Goal: Task Accomplishment & Management: Use online tool/utility

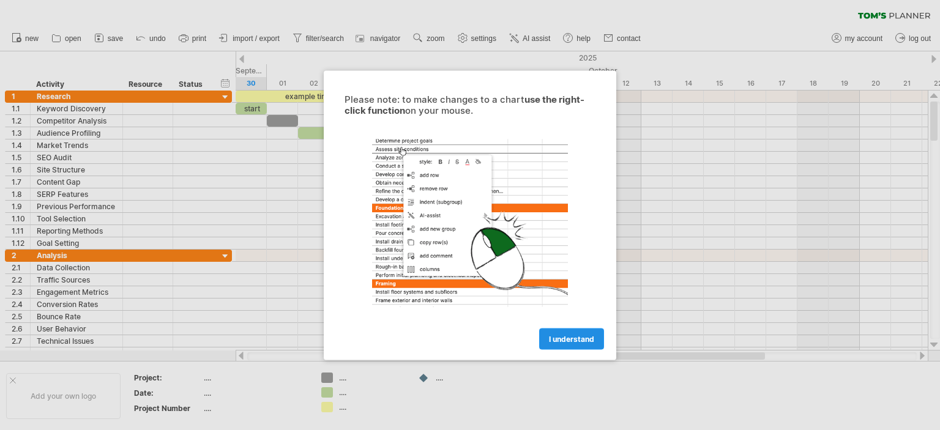
click at [573, 341] on span "I understand" at bounding box center [571, 338] width 45 height 9
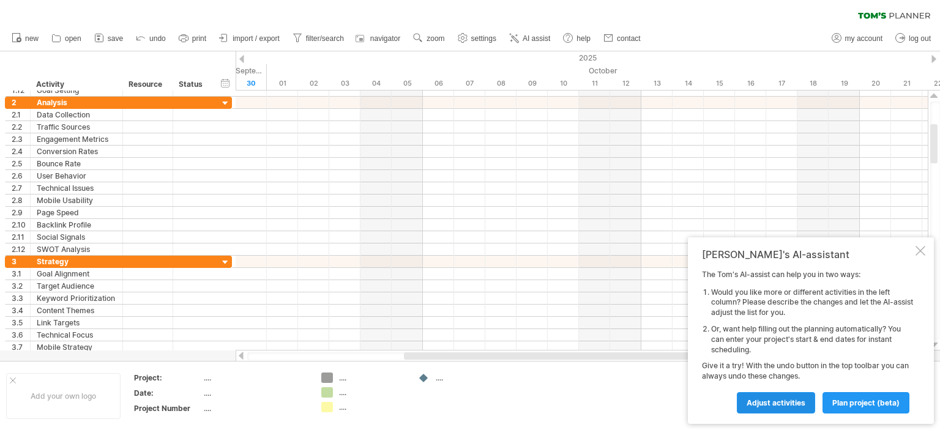
click at [798, 402] on span "Adjust activities" at bounding box center [776, 402] width 59 height 9
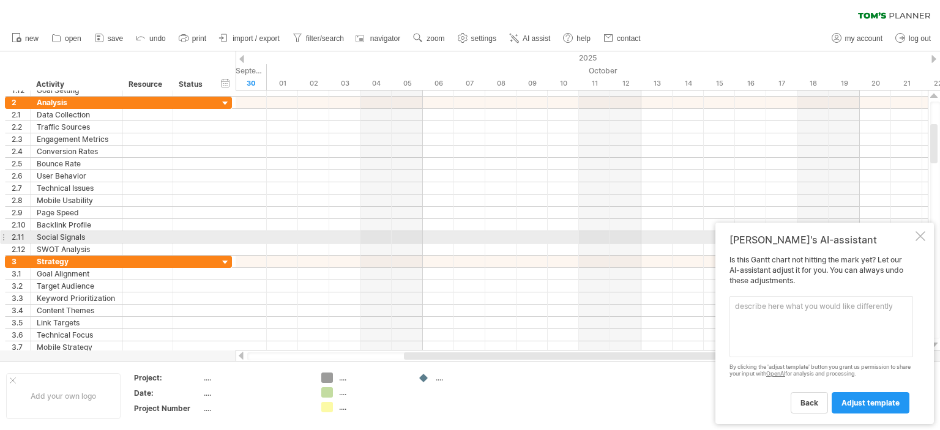
click at [924, 237] on div at bounding box center [920, 236] width 10 height 10
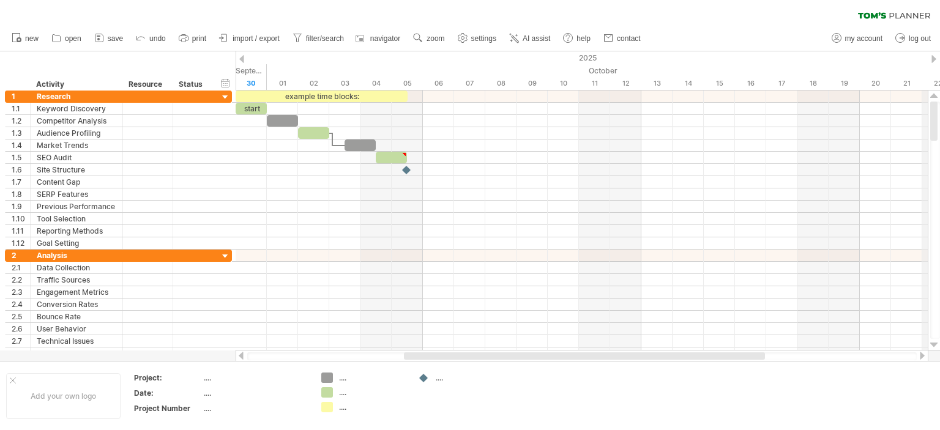
drag, startPoint x: 930, startPoint y: 319, endPoint x: 770, endPoint y: 50, distance: 313.1
click at [935, 73] on div "Trying to reach [DOMAIN_NAME] Connected again... 0% clear filter new 1" at bounding box center [470, 215] width 940 height 430
click at [116, 39] on span "save" at bounding box center [115, 38] width 15 height 9
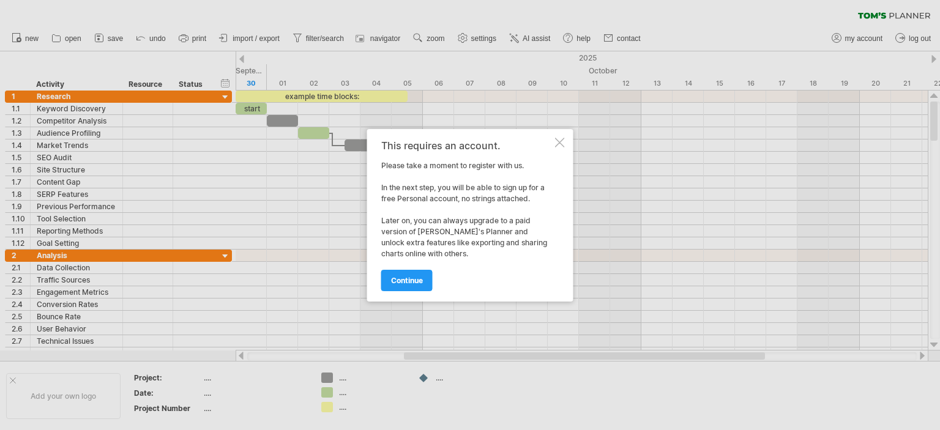
click at [572, 147] on div "This requires an account. Please take a moment to register with us. In the next…" at bounding box center [470, 215] width 206 height 173
drag, startPoint x: 559, startPoint y: 144, endPoint x: 553, endPoint y: 145, distance: 6.8
click at [559, 144] on div at bounding box center [560, 143] width 10 height 10
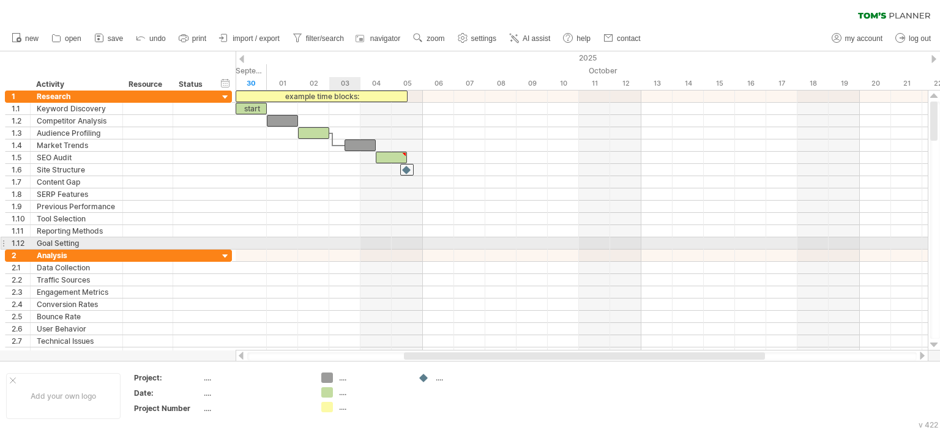
click at [338, 247] on div at bounding box center [582, 243] width 692 height 12
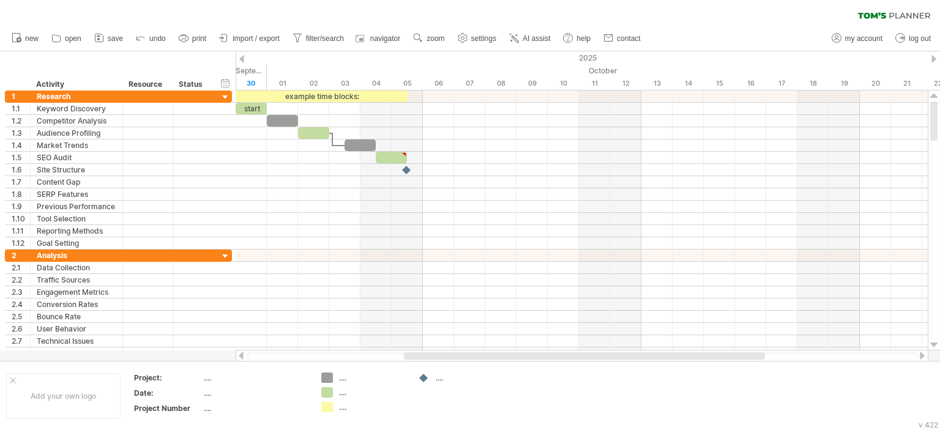
click at [457, 356] on div at bounding box center [584, 355] width 361 height 7
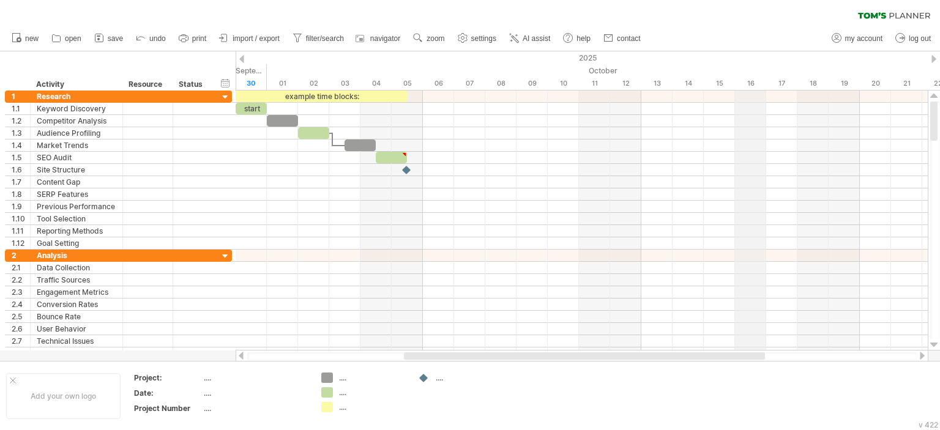
drag, startPoint x: 120, startPoint y: 39, endPoint x: 791, endPoint y: 85, distance: 672.3
click at [762, 67] on div "Trying to reach [DOMAIN_NAME] Connected again... 0% clear filter new 1" at bounding box center [470, 215] width 940 height 430
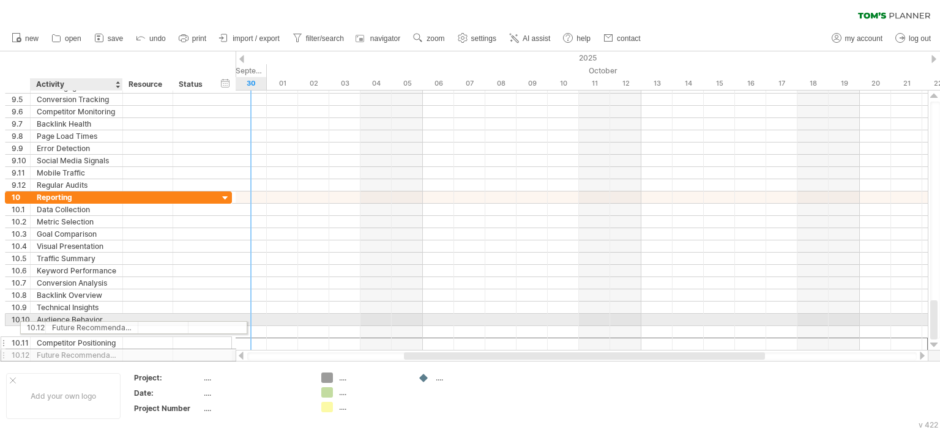
drag, startPoint x: 61, startPoint y: 341, endPoint x: 70, endPoint y: 337, distance: 10.4
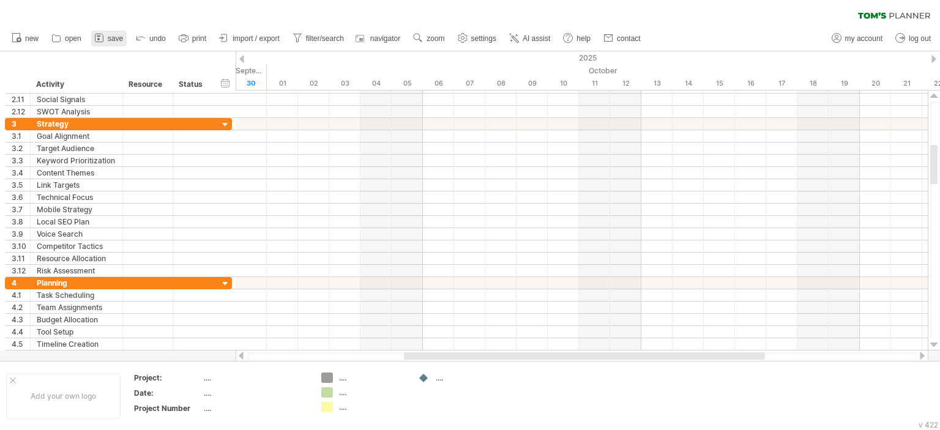
click at [113, 39] on span "save" at bounding box center [115, 38] width 15 height 9
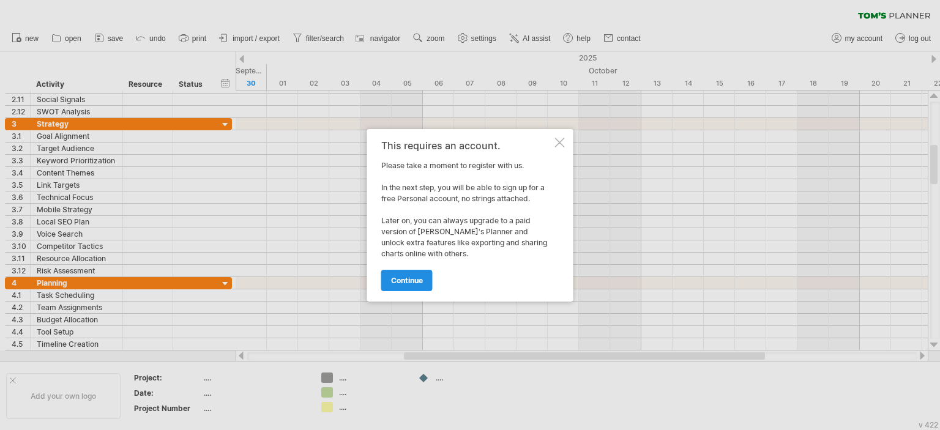
click at [419, 280] on span "continue" at bounding box center [407, 280] width 32 height 9
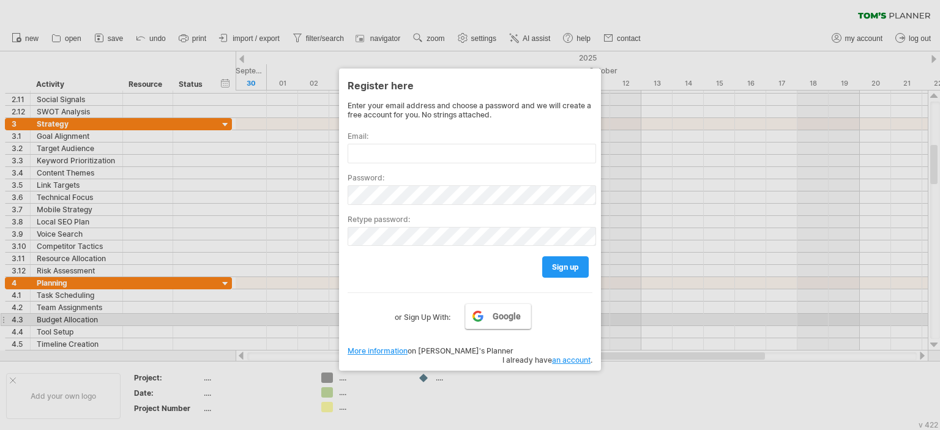
click at [514, 317] on span "Google" at bounding box center [507, 316] width 28 height 10
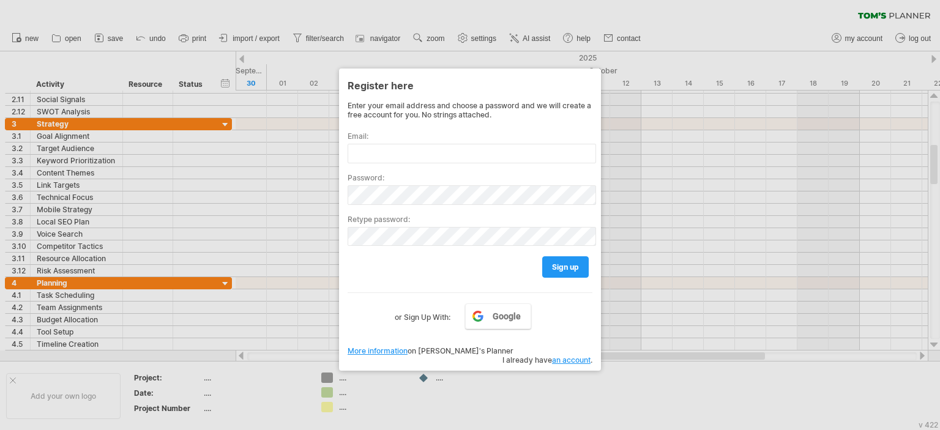
click at [681, 392] on div at bounding box center [470, 215] width 940 height 430
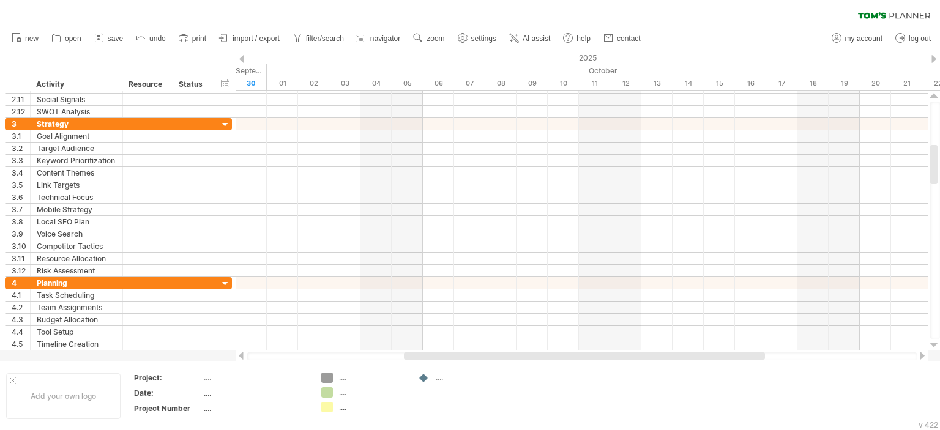
click at [431, 359] on div at bounding box center [584, 355] width 361 height 7
click at [120, 45] on link "save" at bounding box center [108, 39] width 35 height 16
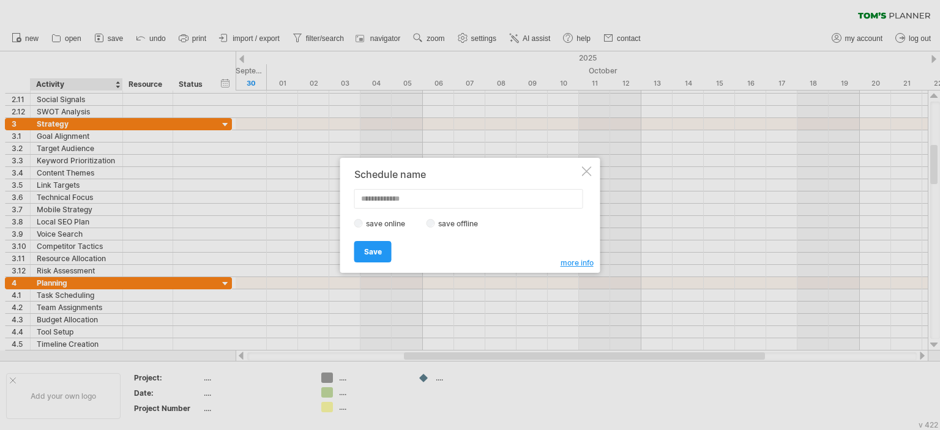
click at [448, 222] on label "save offline" at bounding box center [461, 223] width 53 height 9
click at [428, 208] on div "Schedule name save online save offline more info Save Save Save schedules onlin…" at bounding box center [466, 215] width 225 height 93
click at [427, 203] on input "text" at bounding box center [468, 199] width 229 height 20
type input "**********"
click at [374, 253] on span "Save" at bounding box center [373, 251] width 18 height 9
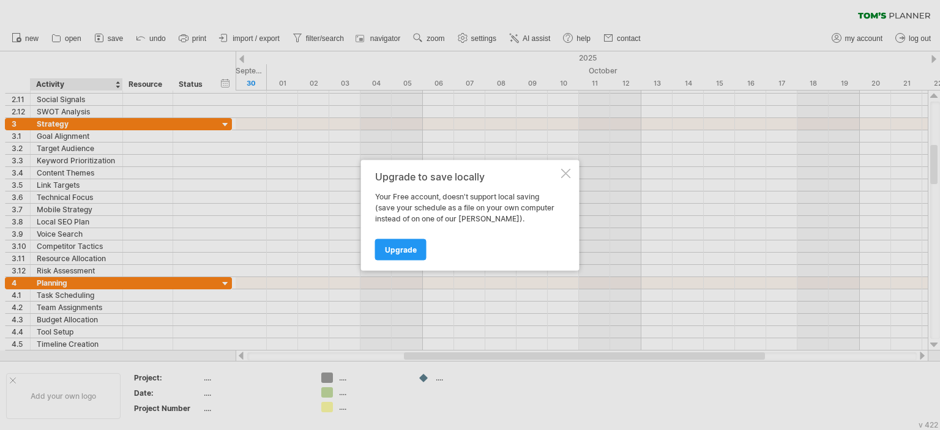
click at [558, 168] on div "Upgrade to save locally Your Free account, doesn't support local saving (save y…" at bounding box center [470, 215] width 218 height 111
click at [561, 171] on div at bounding box center [566, 173] width 10 height 10
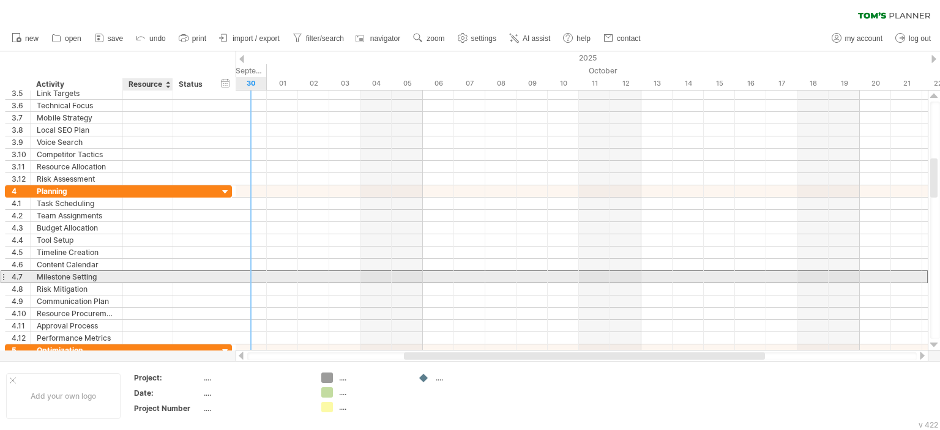
click at [161, 278] on div at bounding box center [147, 277] width 37 height 12
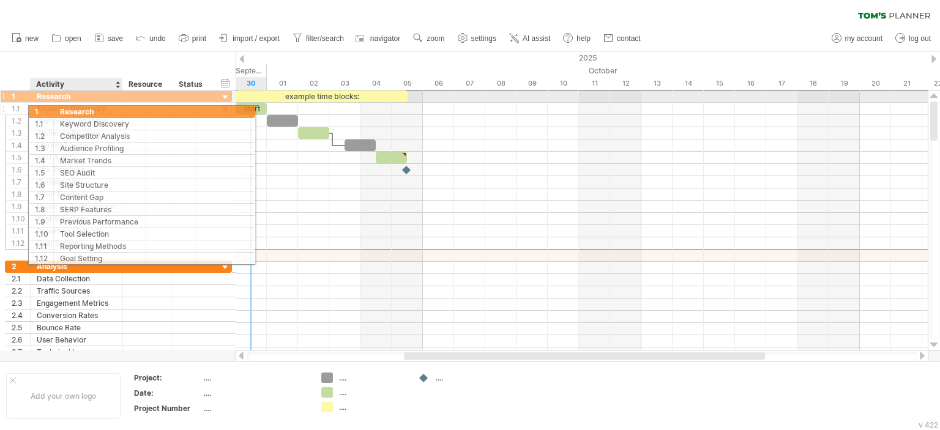
drag, startPoint x: 20, startPoint y: 100, endPoint x: 34, endPoint y: 104, distance: 15.3
click at [34, 104] on div "**********" at bounding box center [118, 170] width 227 height 160
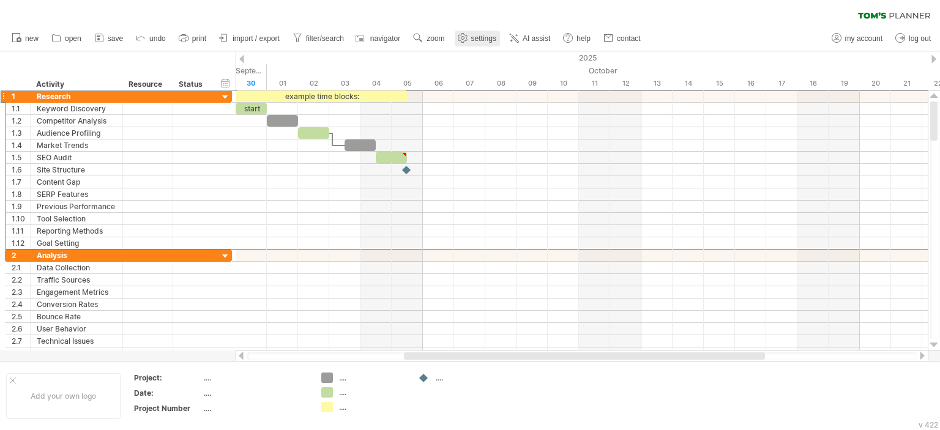
click at [481, 43] on link "settings" at bounding box center [477, 39] width 45 height 16
select select "*"
select select "**"
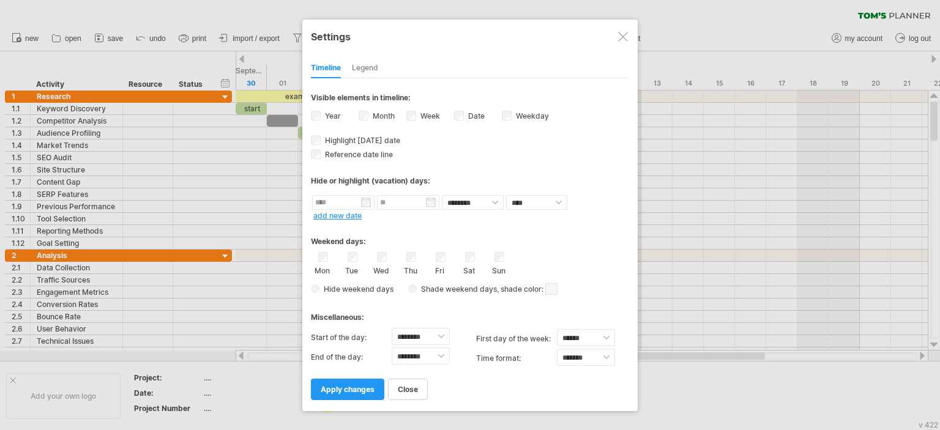
drag, startPoint x: 634, startPoint y: 37, endPoint x: 627, endPoint y: 40, distance: 8.2
click at [633, 37] on div "**********" at bounding box center [469, 216] width 335 height 392
click at [627, 40] on div at bounding box center [623, 37] width 10 height 10
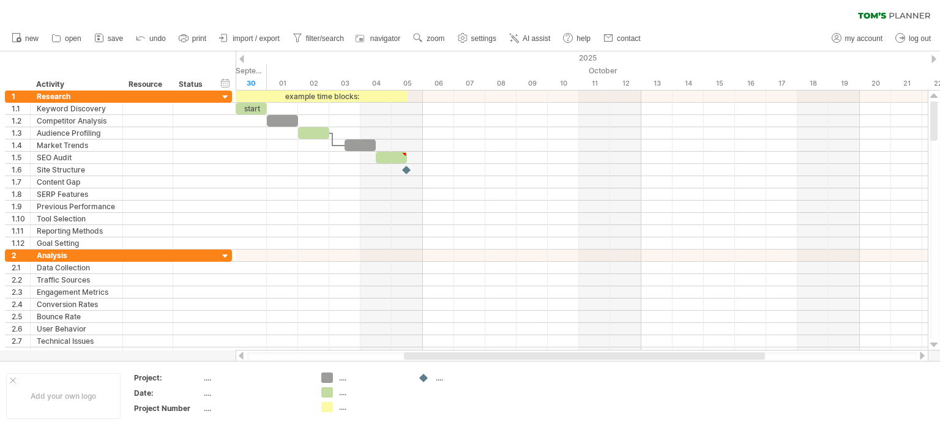
scroll to position [2, 0]
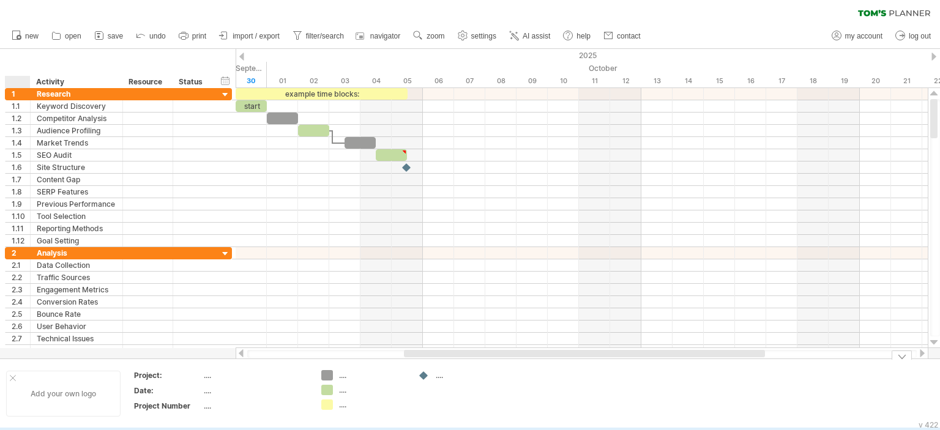
click at [12, 377] on div at bounding box center [13, 378] width 6 height 6
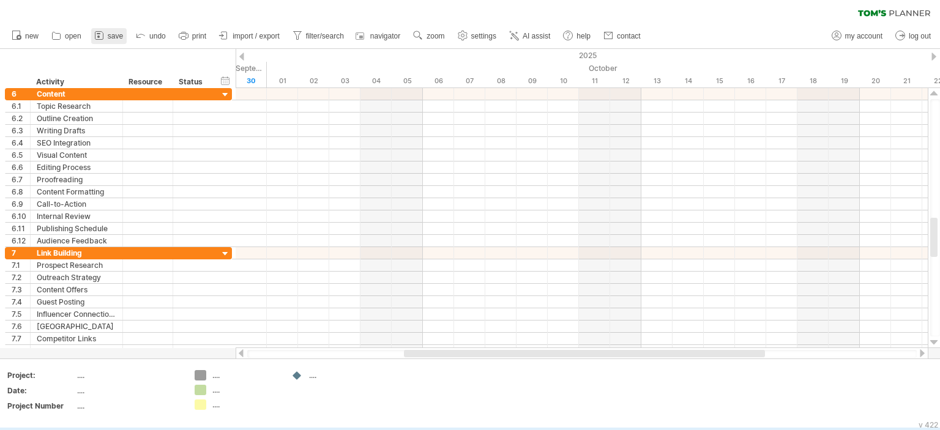
click at [108, 35] on span "save" at bounding box center [115, 36] width 15 height 9
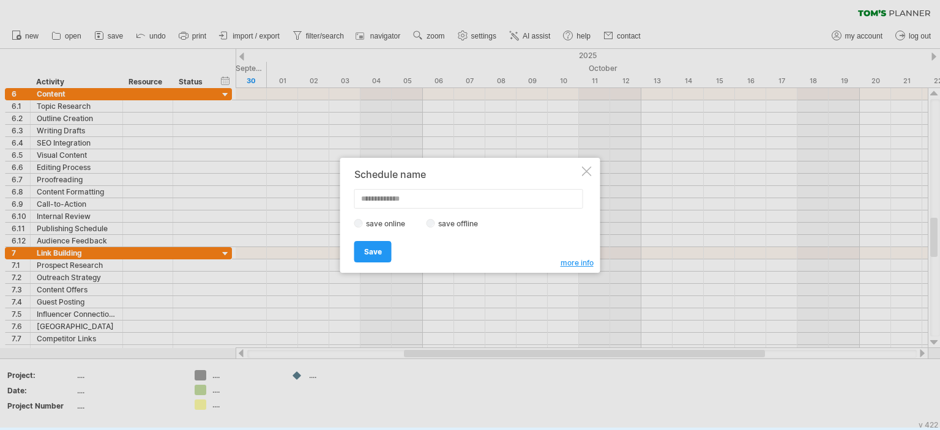
click at [440, 222] on label "save offline" at bounding box center [461, 223] width 53 height 9
click at [439, 203] on input "text" at bounding box center [468, 199] width 229 height 20
type input "**"
click at [384, 251] on link "Save" at bounding box center [372, 251] width 37 height 21
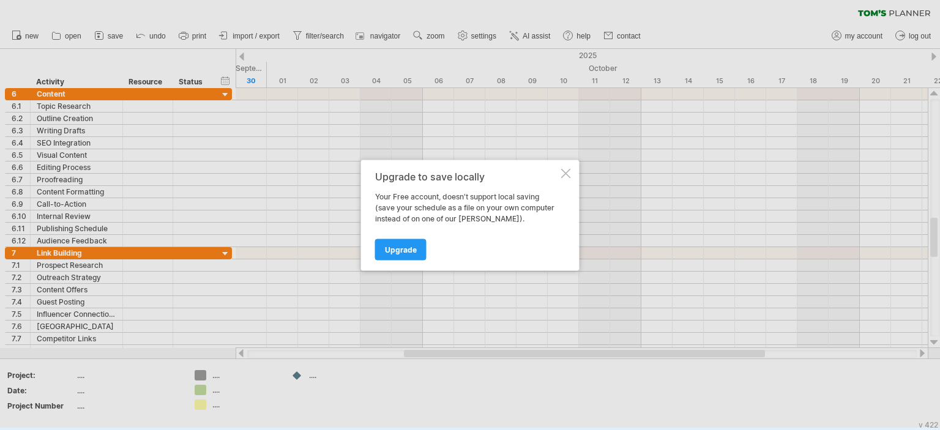
click at [565, 173] on div at bounding box center [566, 173] width 10 height 10
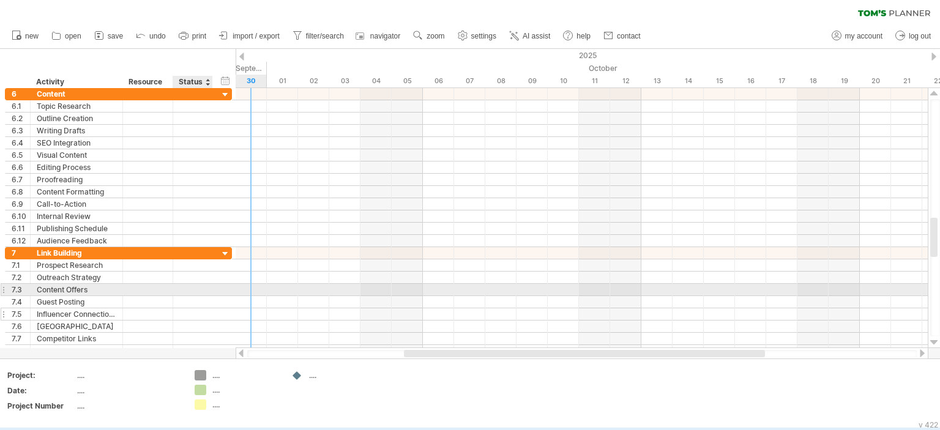
click at [200, 308] on div at bounding box center [192, 314] width 27 height 12
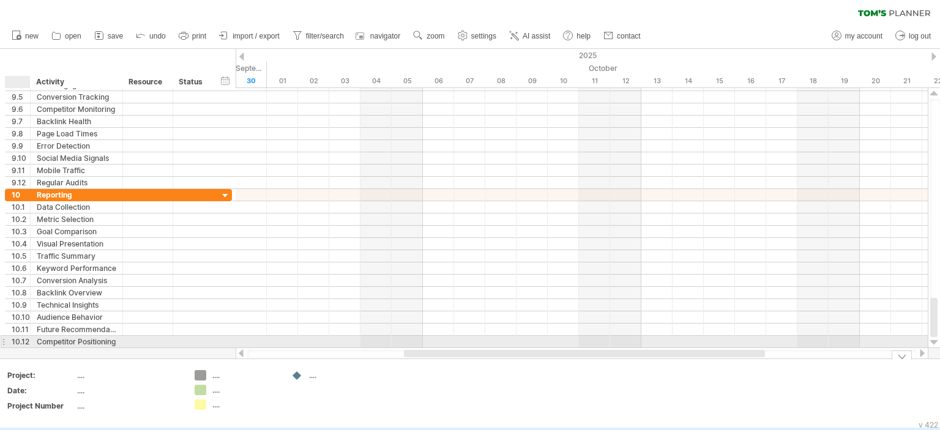
click at [23, 339] on div "10.12" at bounding box center [21, 342] width 18 height 12
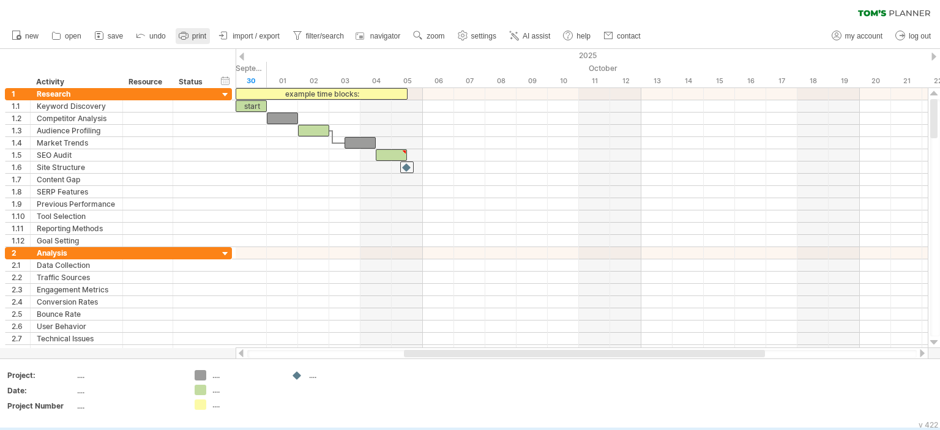
click at [201, 37] on span "print" at bounding box center [199, 36] width 14 height 9
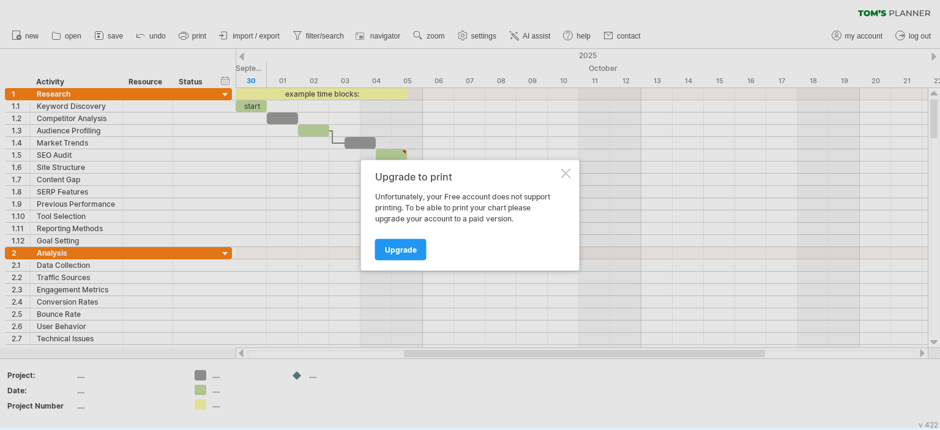
click at [566, 167] on div "Upgrade to print Unfortunately, your Free account does not support printing. To…" at bounding box center [470, 215] width 218 height 111
click at [564, 174] on div at bounding box center [566, 173] width 10 height 10
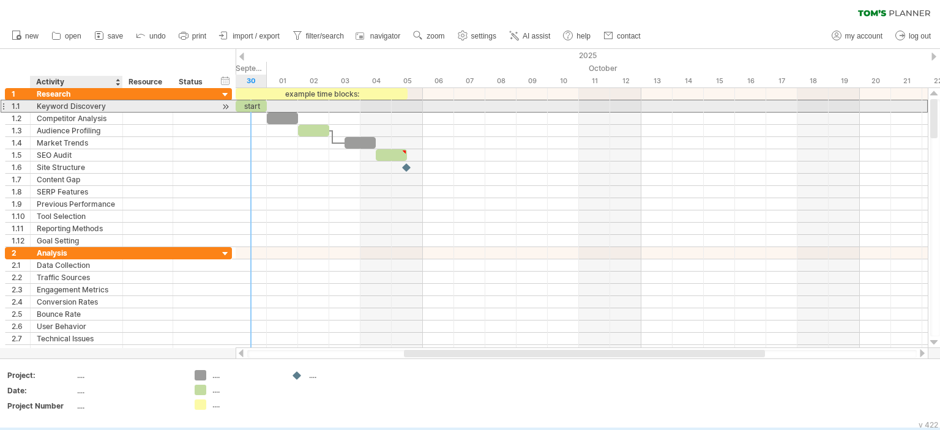
click at [45, 111] on div "Keyword Discovery" at bounding box center [77, 106] width 80 height 12
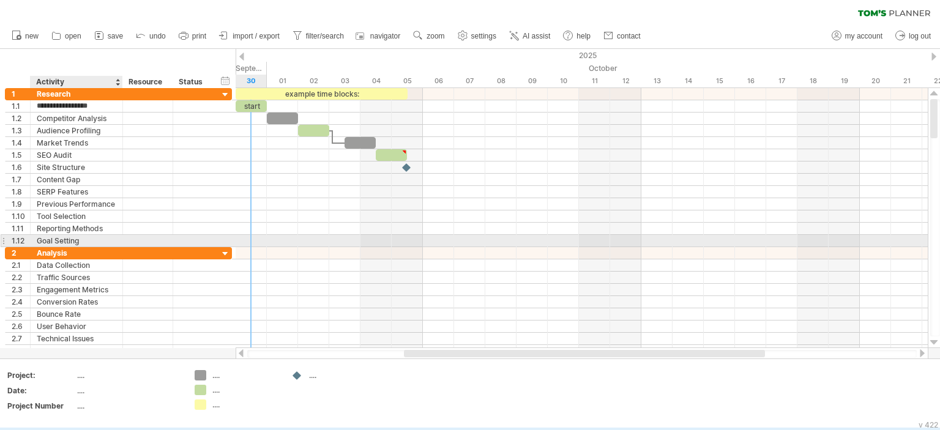
click at [69, 238] on div "Goal Setting" at bounding box center [77, 241] width 80 height 12
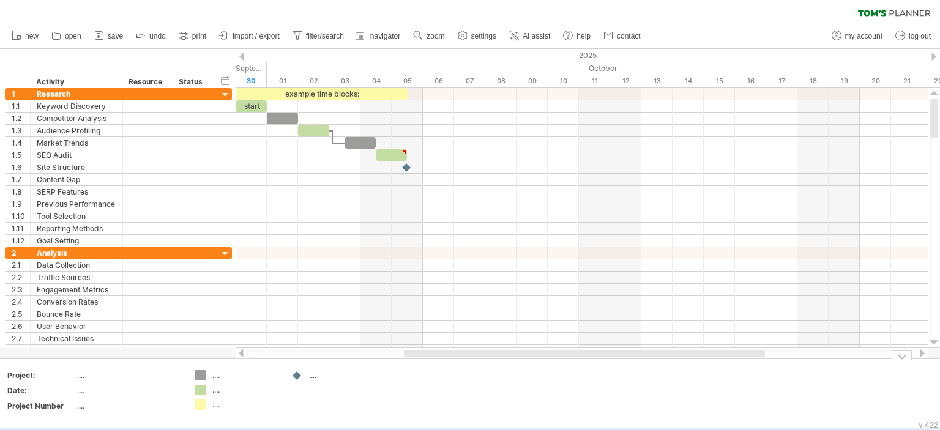
drag, startPoint x: 493, startPoint y: 359, endPoint x: 419, endPoint y: 355, distance: 74.2
click at [419, 355] on div "Trying to reach [DOMAIN_NAME] Connected again... 0% clear filter new 1" at bounding box center [470, 213] width 940 height 430
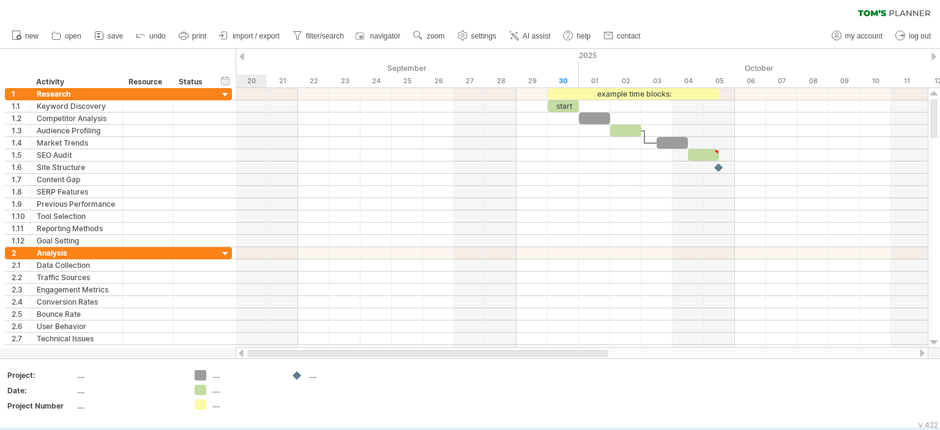
drag, startPoint x: 423, startPoint y: 352, endPoint x: 240, endPoint y: 349, distance: 183.6
click at [240, 349] on div at bounding box center [582, 354] width 693 height 12
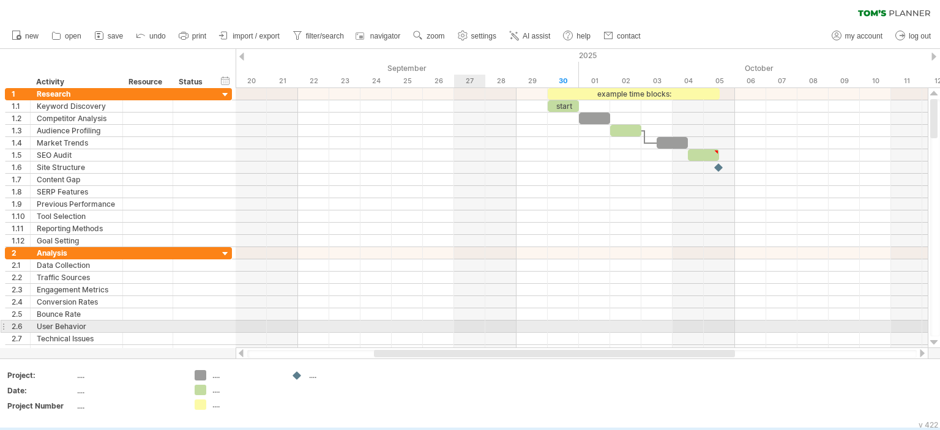
click at [465, 324] on div at bounding box center [582, 327] width 692 height 12
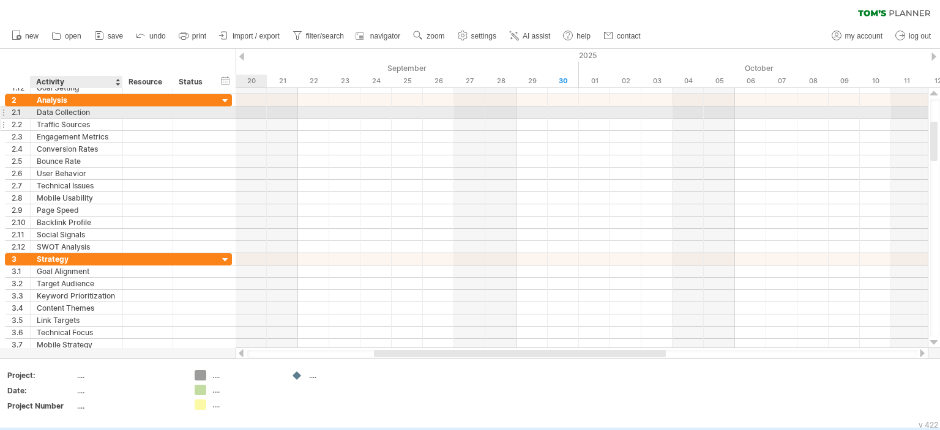
click at [86, 117] on div "Data Collection" at bounding box center [77, 112] width 80 height 12
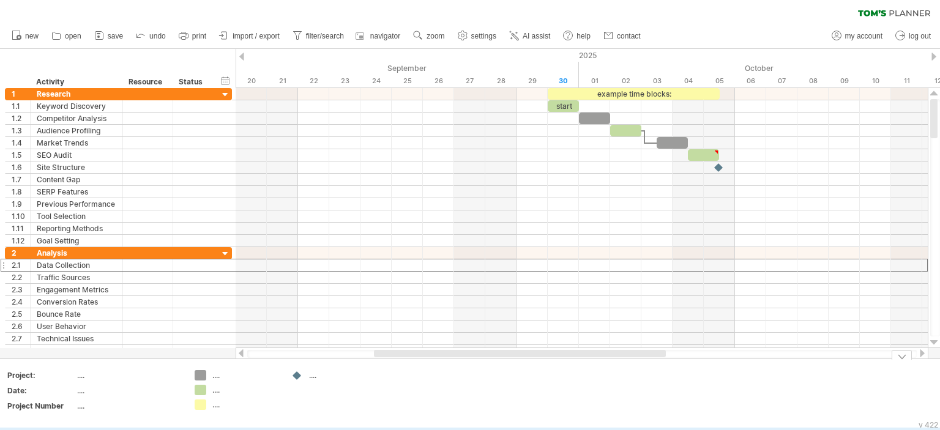
click at [901, 355] on div at bounding box center [902, 355] width 20 height 9
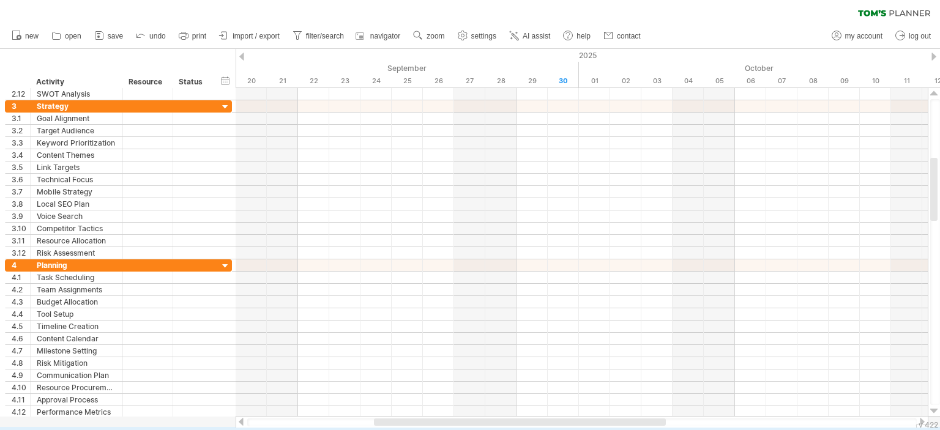
click at [807, 19] on div "clear filter reapply filter" at bounding box center [470, 11] width 940 height 26
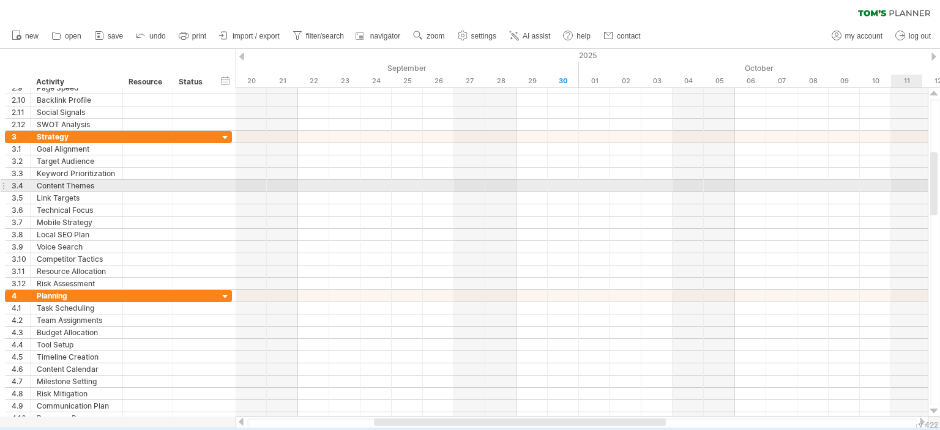
click at [937, 185] on div at bounding box center [935, 252] width 10 height 306
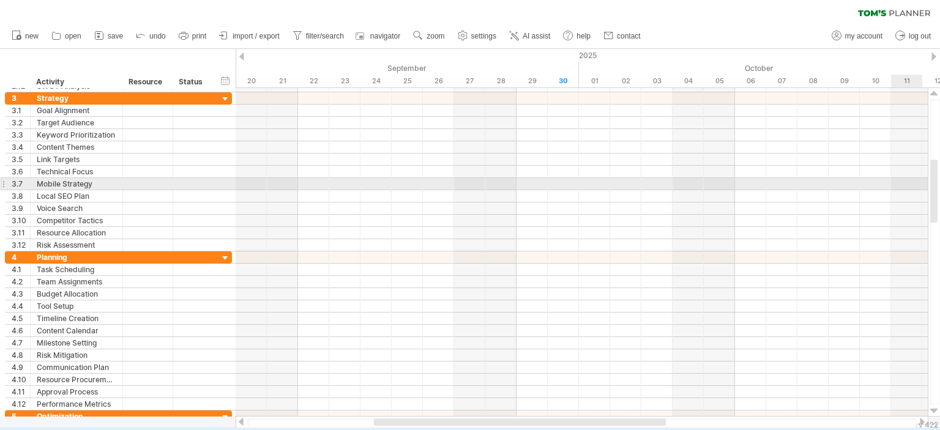
drag, startPoint x: 937, startPoint y: 181, endPoint x: 936, endPoint y: 188, distance: 7.4
click at [936, 188] on div at bounding box center [933, 191] width 7 height 63
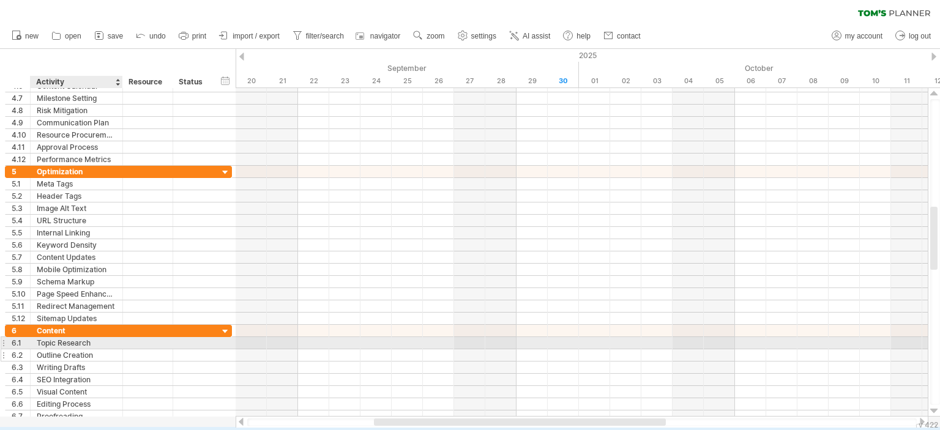
click at [70, 349] on div "Outline Creation" at bounding box center [77, 355] width 80 height 12
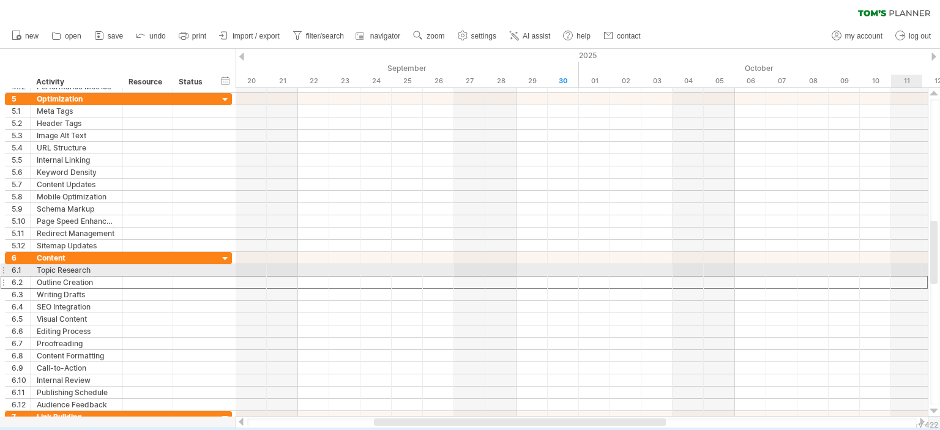
click at [933, 266] on div at bounding box center [933, 252] width 7 height 63
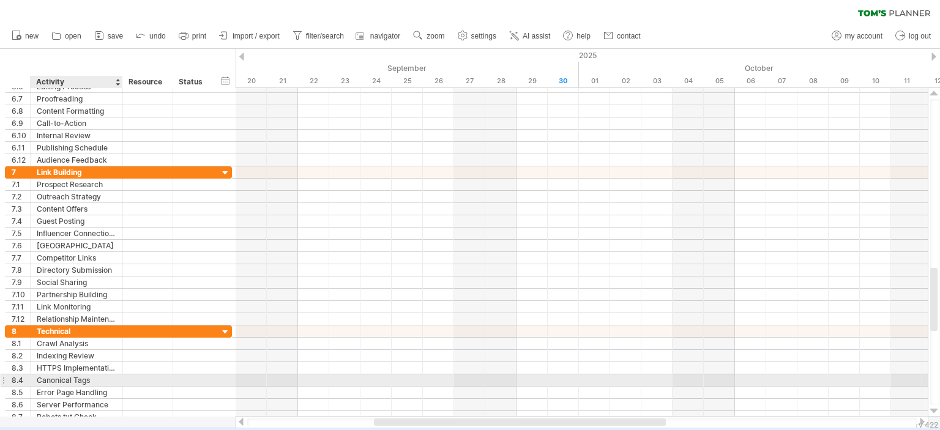
click at [105, 382] on div "Canonical Tags" at bounding box center [77, 381] width 80 height 12
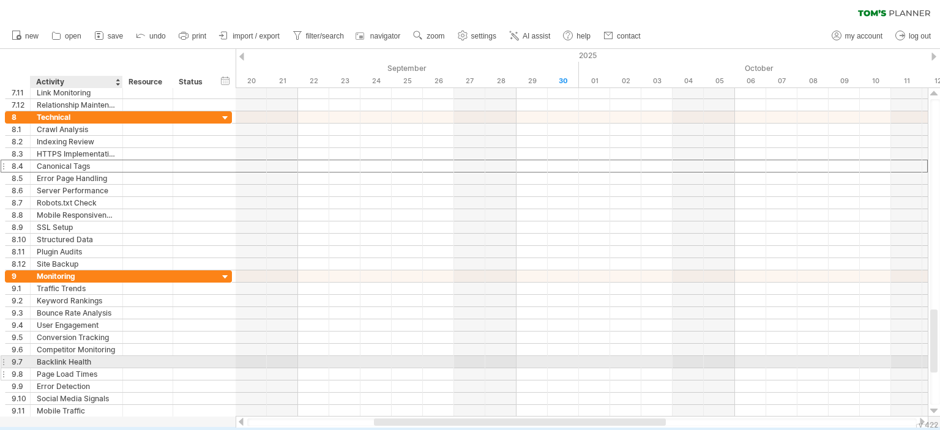
click at [81, 368] on div "Page Load Times" at bounding box center [77, 374] width 80 height 12
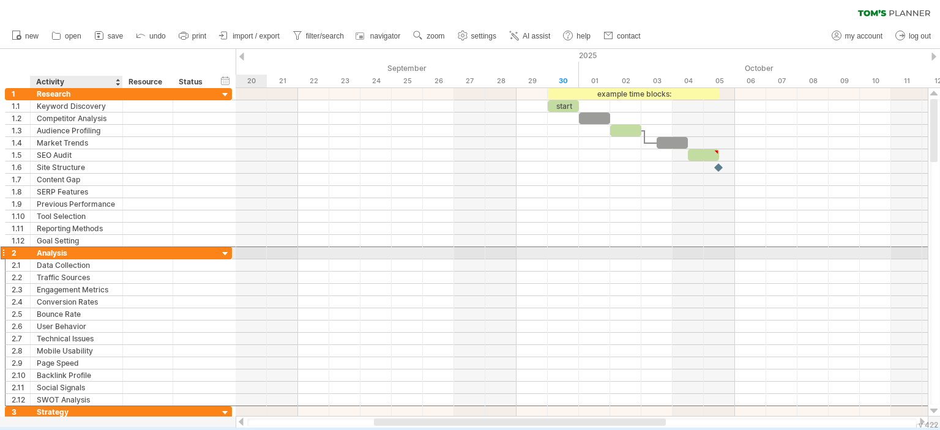
click at [78, 249] on div "Analysis" at bounding box center [77, 253] width 80 height 12
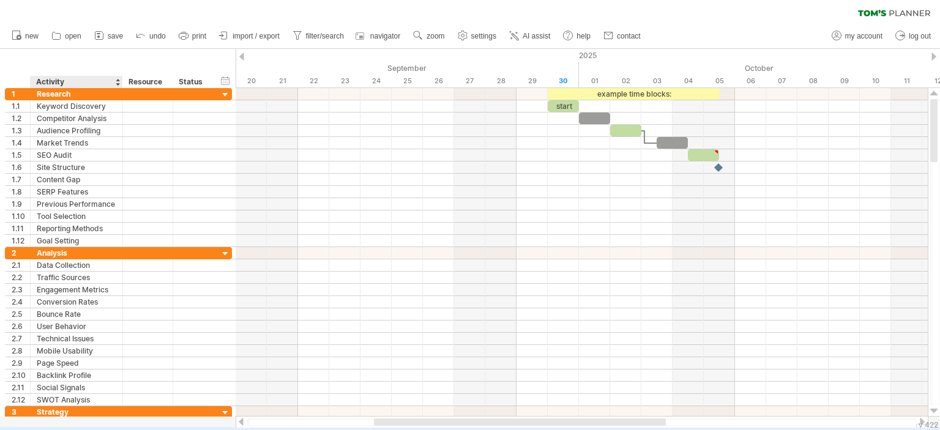
click at [63, 81] on div "Activity" at bounding box center [76, 82] width 80 height 12
click at [69, 81] on input "********" at bounding box center [76, 82] width 80 height 12
click at [185, 80] on div "Status" at bounding box center [192, 82] width 27 height 12
click at [139, 81] on div "Resource" at bounding box center [147, 82] width 37 height 12
click at [139, 81] on input "********" at bounding box center [147, 82] width 37 height 12
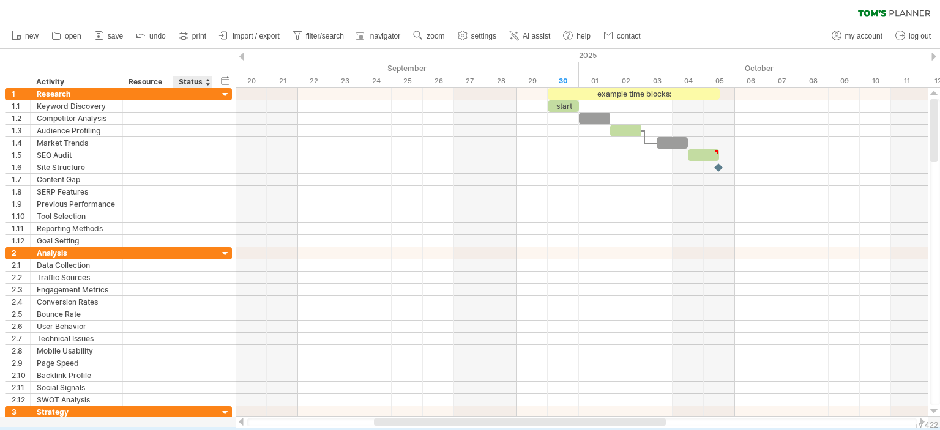
click at [192, 76] on div "Status" at bounding box center [192, 82] width 27 height 12
click at [191, 78] on input "******" at bounding box center [192, 82] width 27 height 12
